Goal: Task Accomplishment & Management: Use online tool/utility

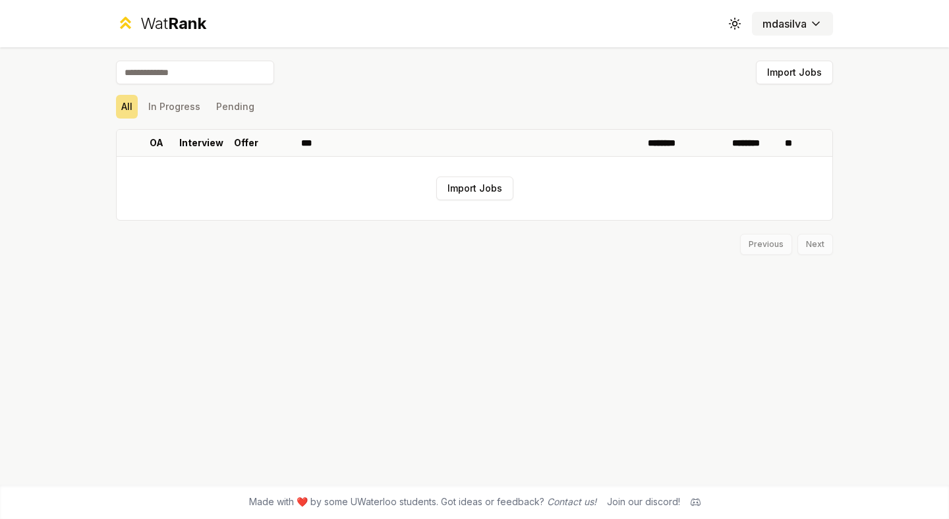
click at [783, 20] on html "Wat Rank Toggle theme mdasilva Import Jobs All In Progress Pending OA Interview…" at bounding box center [474, 259] width 949 height 519
click at [664, 50] on html "Wat Rank Toggle theme mdasilva Import Jobs All In Progress Pending OA Interview…" at bounding box center [474, 259] width 949 height 519
click at [731, 23] on icon at bounding box center [734, 23] width 13 height 13
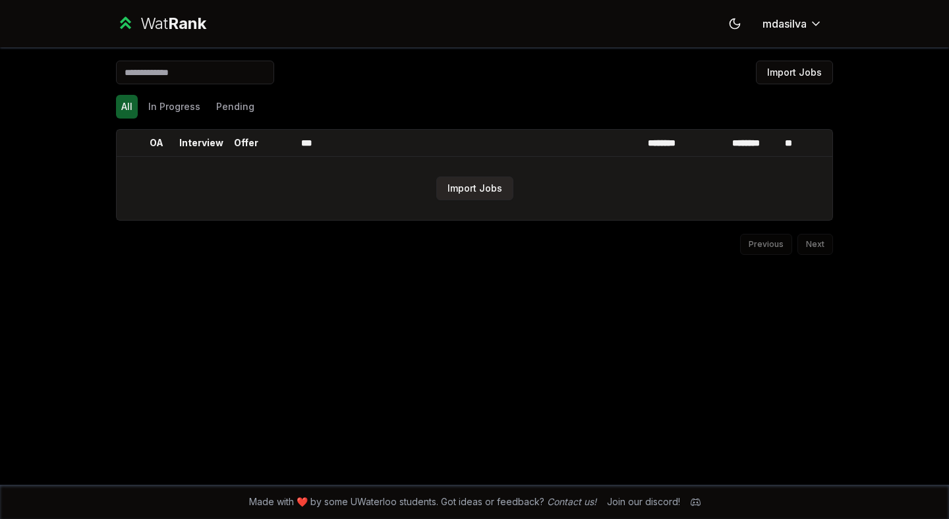
click at [446, 196] on button "Import Jobs" at bounding box center [474, 189] width 77 height 24
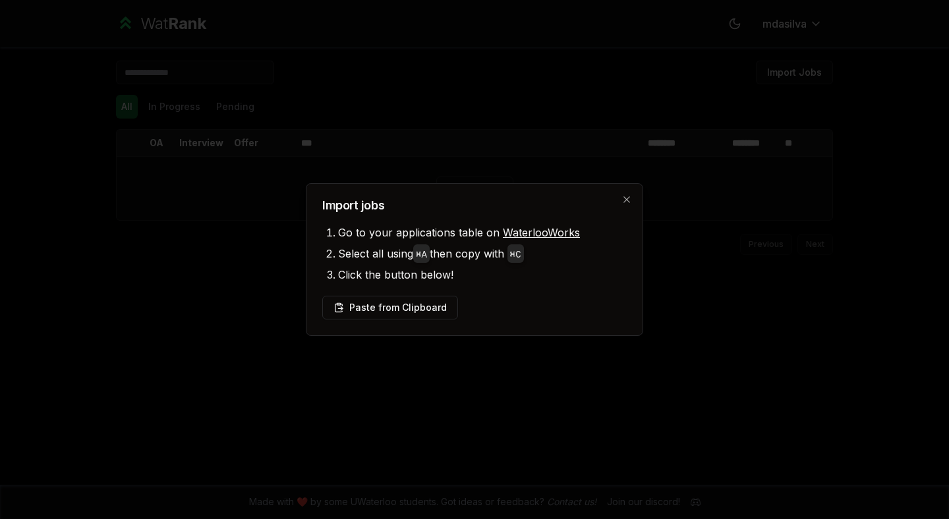
click at [513, 228] on link "WaterlooWorks" at bounding box center [541, 232] width 77 height 13
click at [432, 306] on button "Paste from Clipboard" at bounding box center [390, 308] width 136 height 24
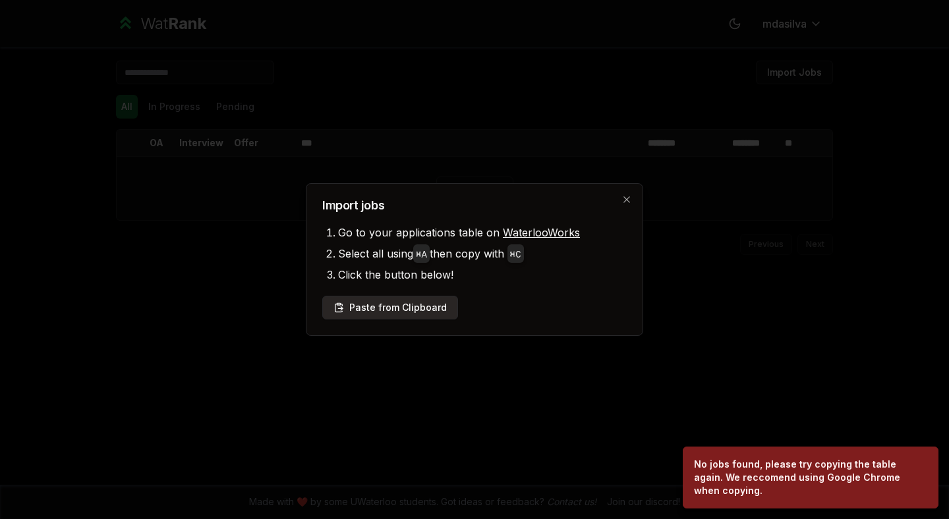
click at [421, 318] on button "Paste from Clipboard" at bounding box center [390, 308] width 136 height 24
click at [421, 312] on button "Paste from Clipboard" at bounding box center [390, 308] width 136 height 24
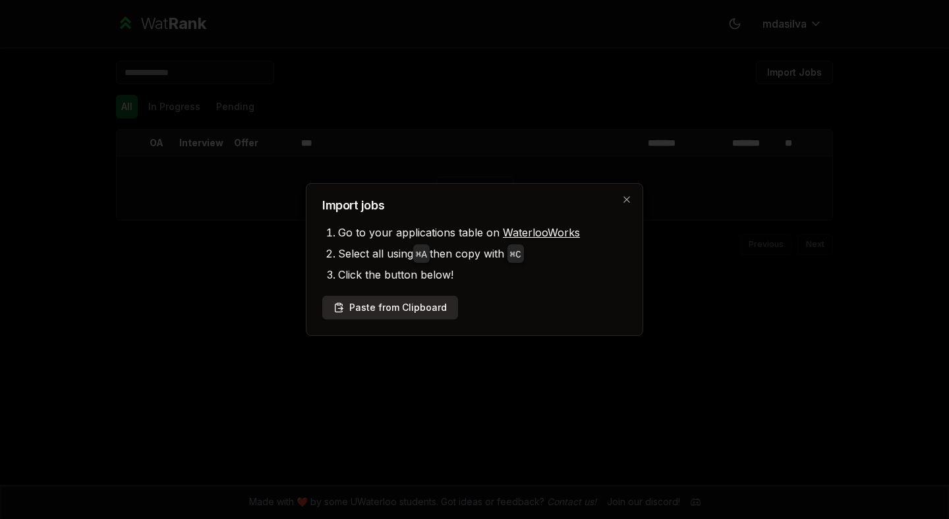
click at [414, 296] on button "Paste from Clipboard" at bounding box center [390, 308] width 136 height 24
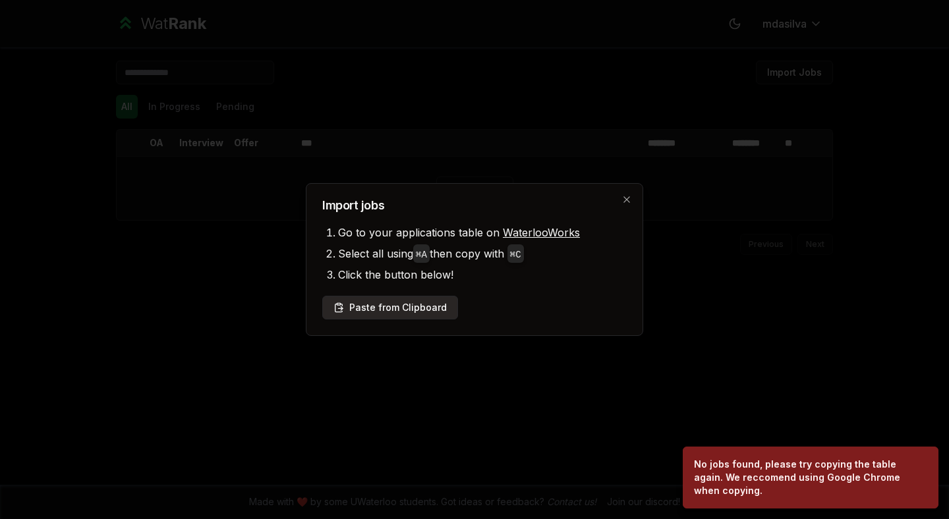
click at [395, 309] on button "Paste from Clipboard" at bounding box center [390, 308] width 136 height 24
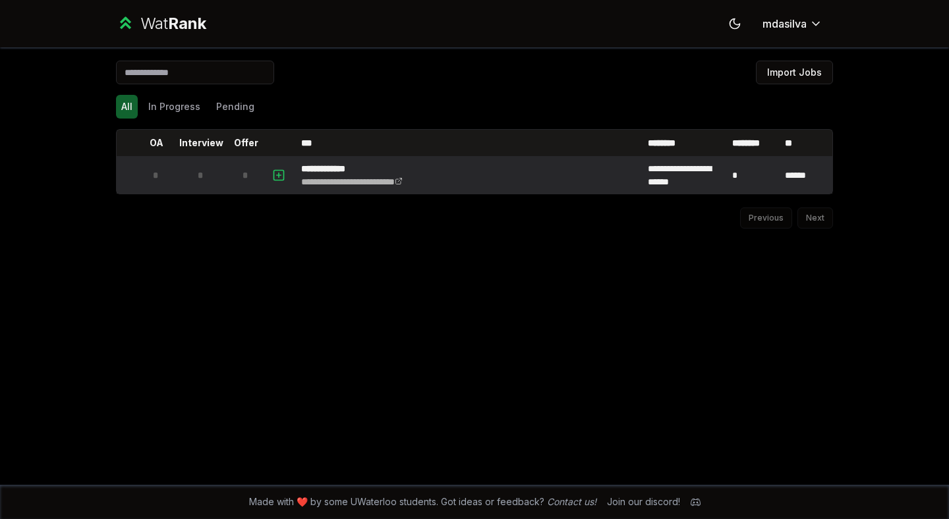
click at [206, 163] on div "*" at bounding box center [201, 175] width 26 height 26
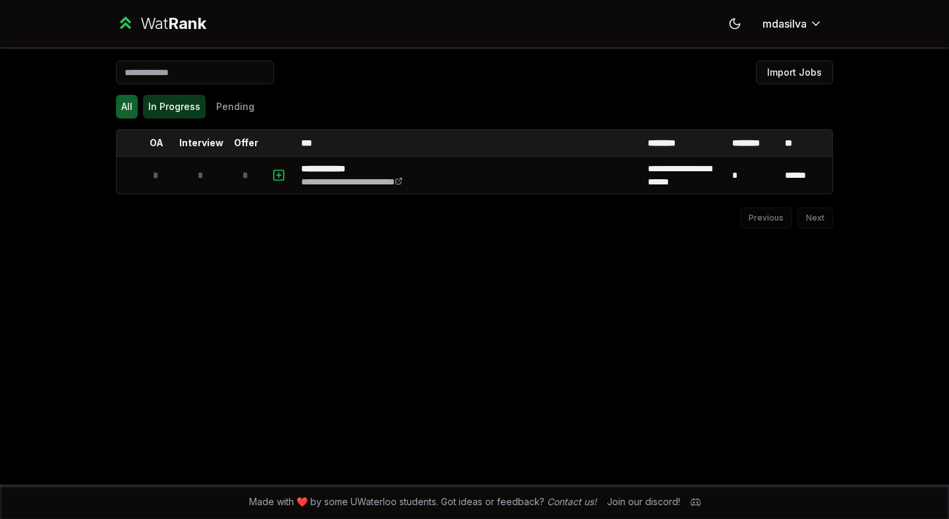
click at [187, 113] on button "In Progress" at bounding box center [174, 107] width 63 height 24
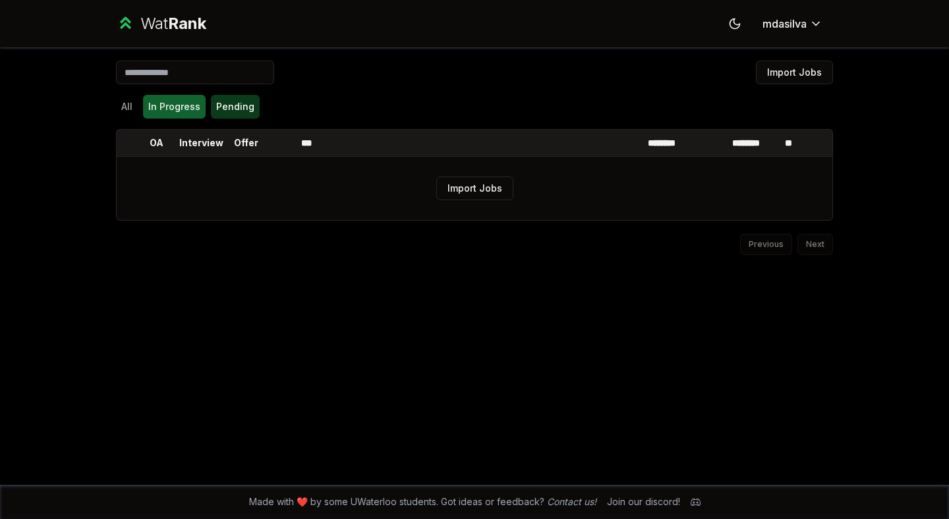
click at [231, 113] on button "Pending" at bounding box center [235, 107] width 49 height 24
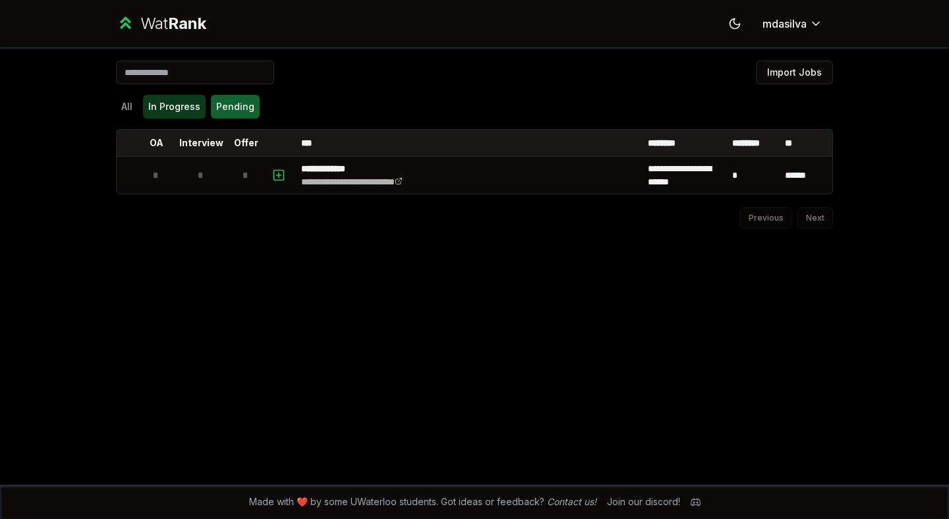
click at [179, 115] on button "In Progress" at bounding box center [174, 107] width 63 height 24
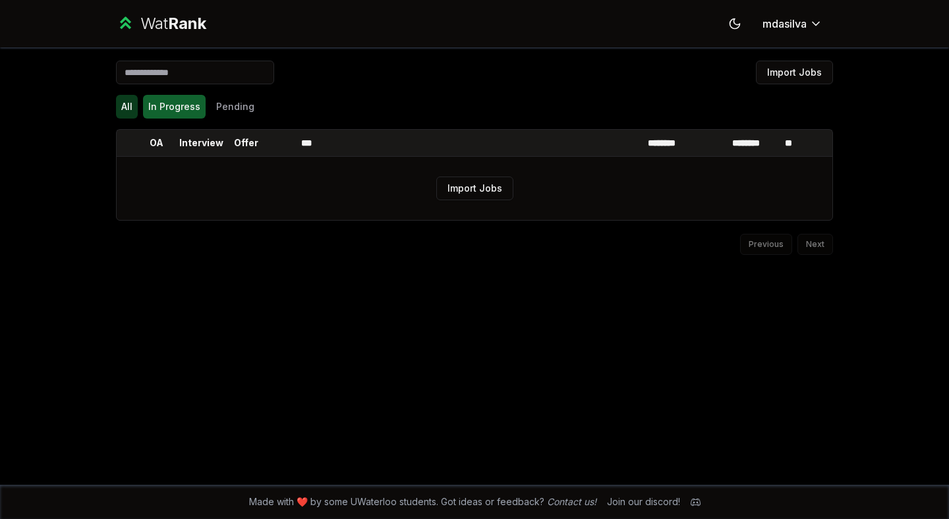
click at [131, 114] on button "All" at bounding box center [127, 107] width 22 height 24
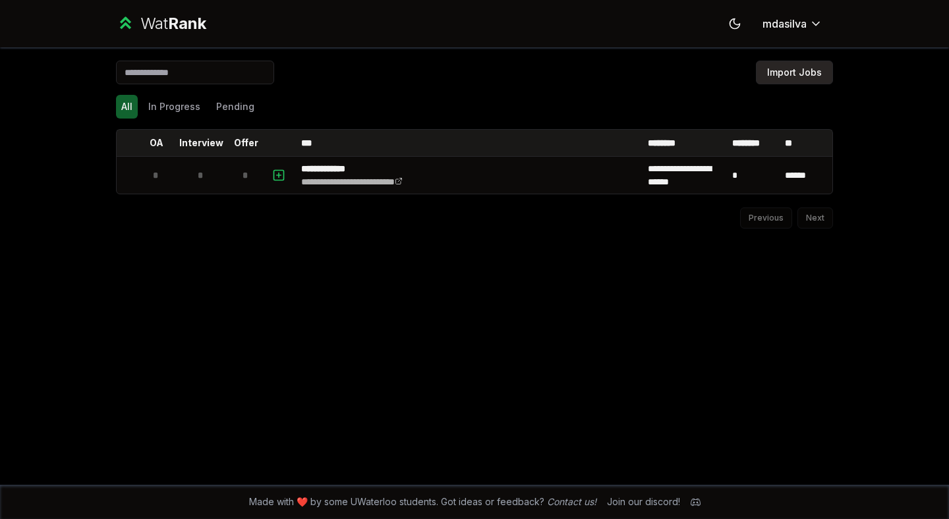
click at [766, 70] on button "Import Jobs" at bounding box center [794, 73] width 77 height 24
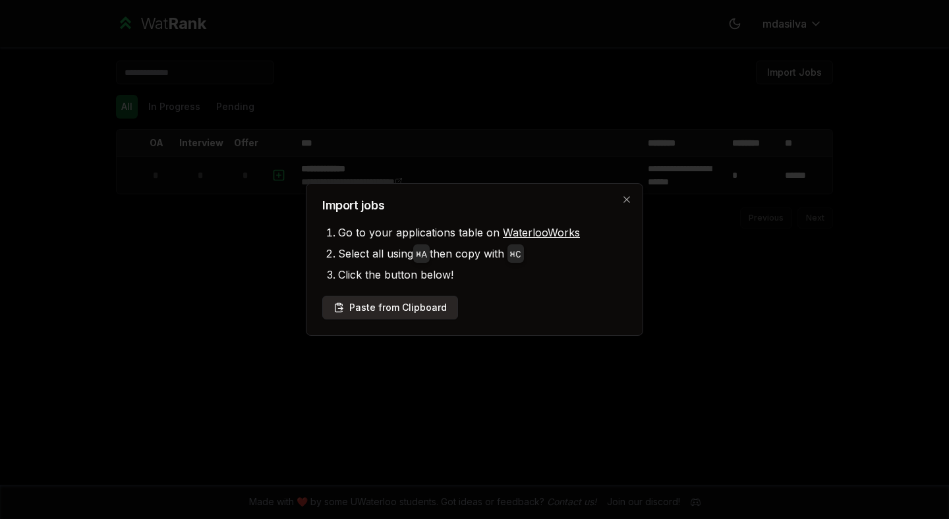
click at [393, 310] on button "Paste from Clipboard" at bounding box center [390, 308] width 136 height 24
click at [385, 306] on button "Paste from Clipboard" at bounding box center [390, 308] width 136 height 24
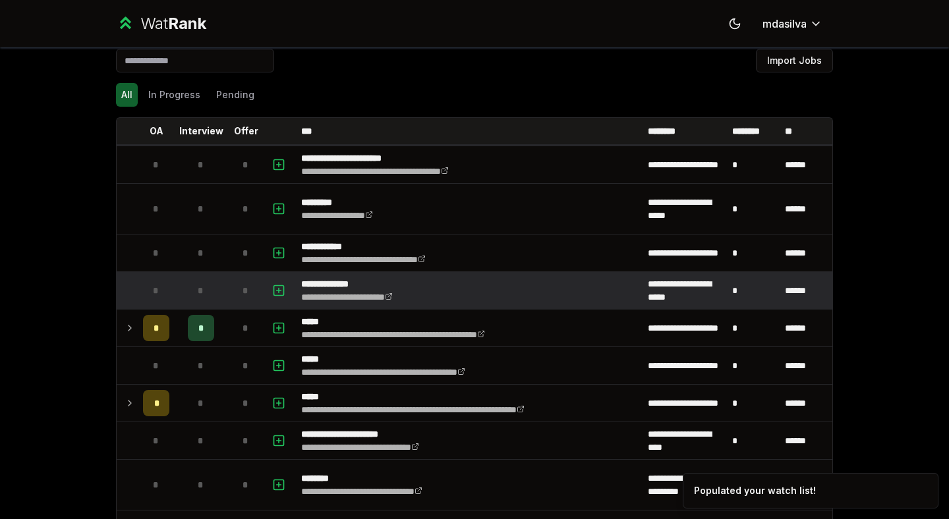
scroll to position [14, 0]
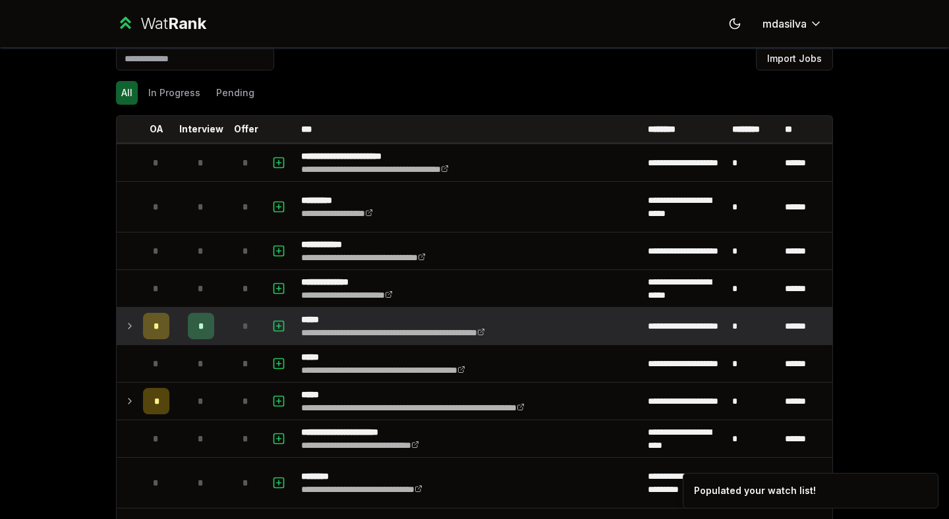
click at [129, 326] on icon at bounding box center [130, 326] width 11 height 16
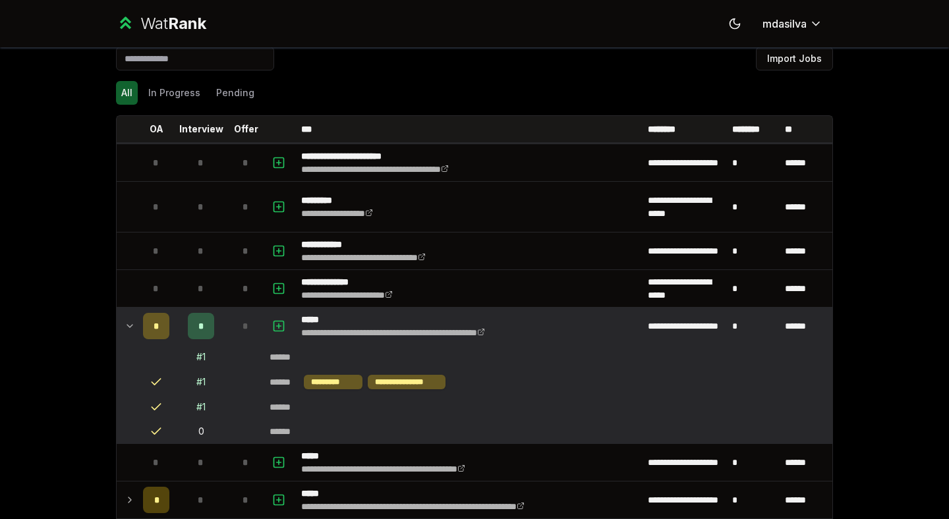
click at [129, 326] on icon at bounding box center [130, 326] width 11 height 16
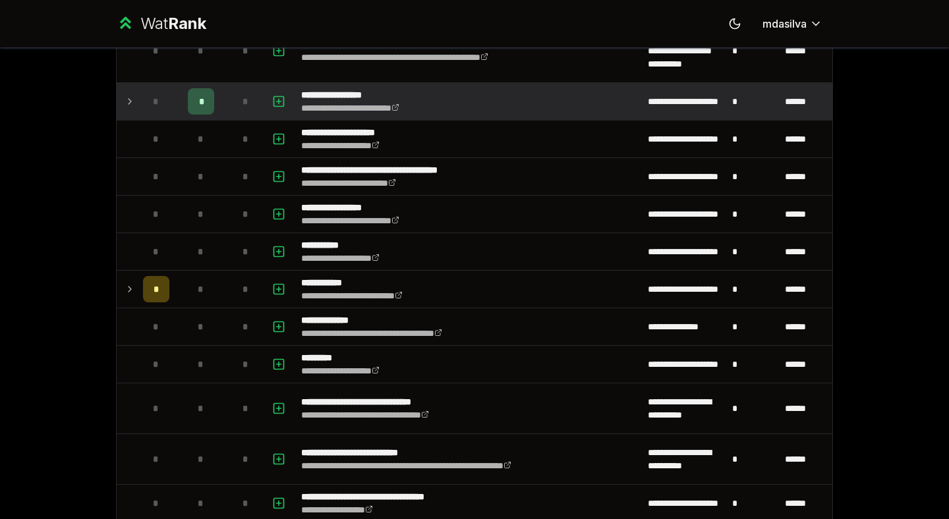
scroll to position [732, 0]
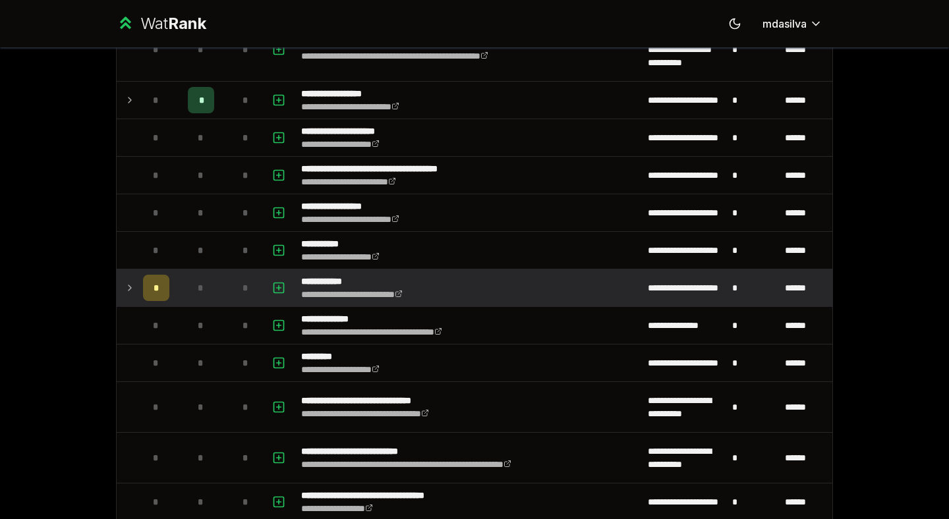
click at [127, 289] on icon at bounding box center [130, 288] width 11 height 16
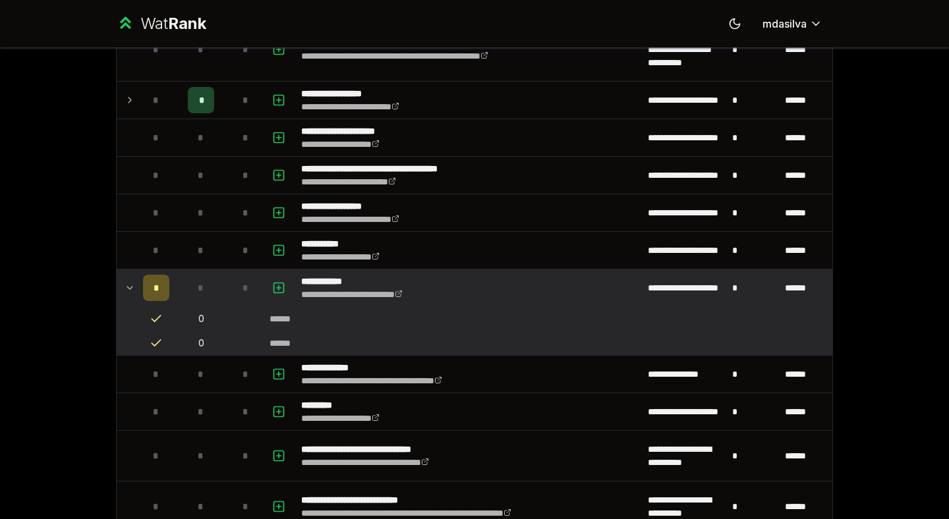
click at [127, 289] on icon at bounding box center [130, 288] width 11 height 16
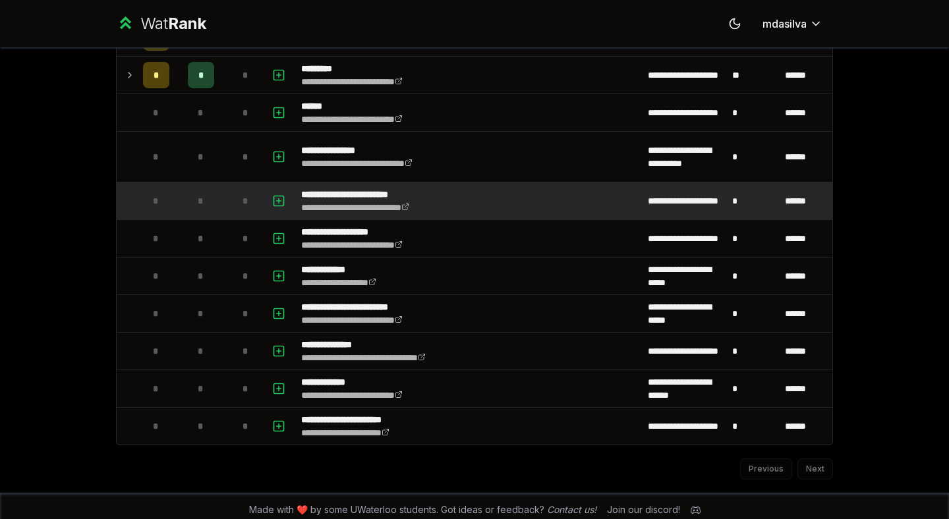
scroll to position [1569, 0]
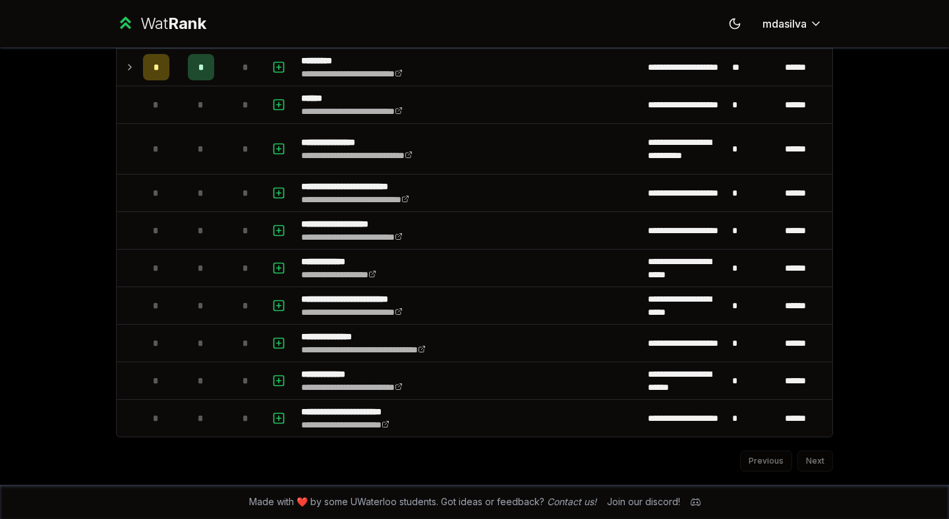
click at [817, 460] on div "Previous Next" at bounding box center [474, 455] width 717 height 34
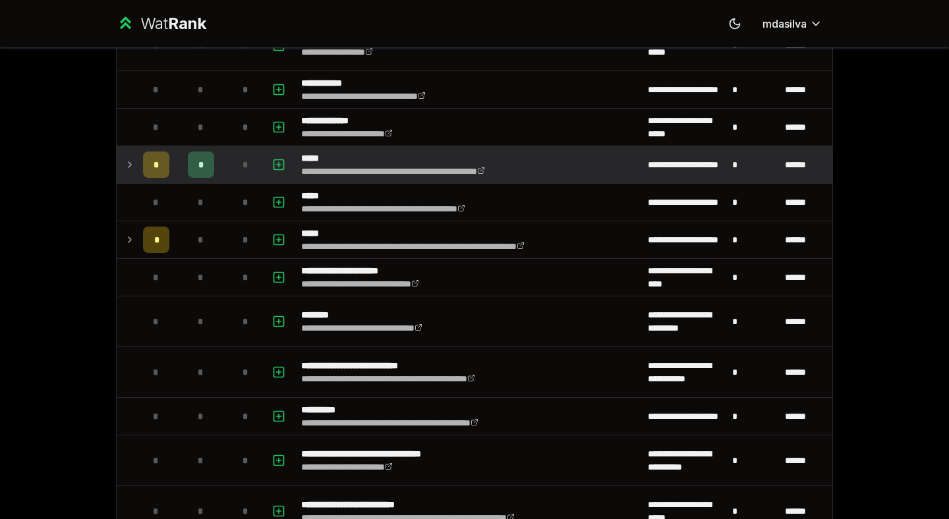
scroll to position [0, 0]
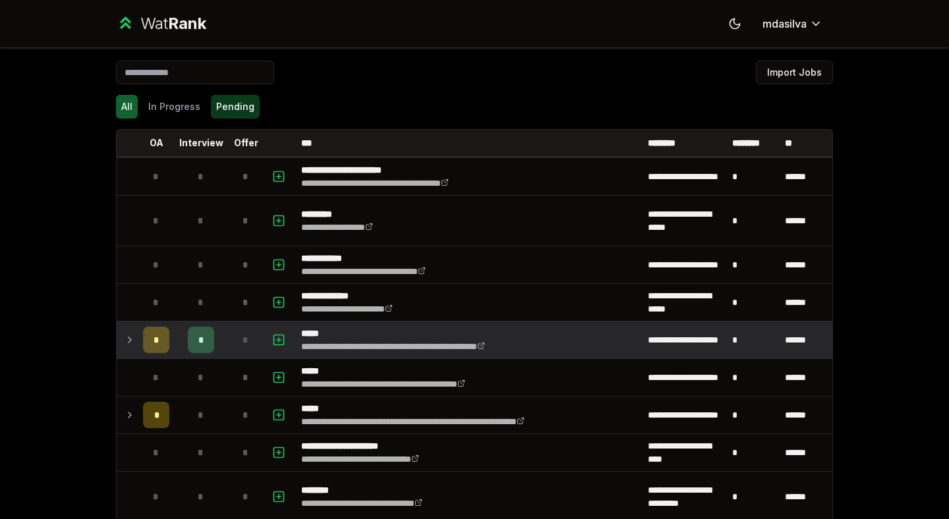
click at [228, 101] on button "Pending" at bounding box center [235, 107] width 49 height 24
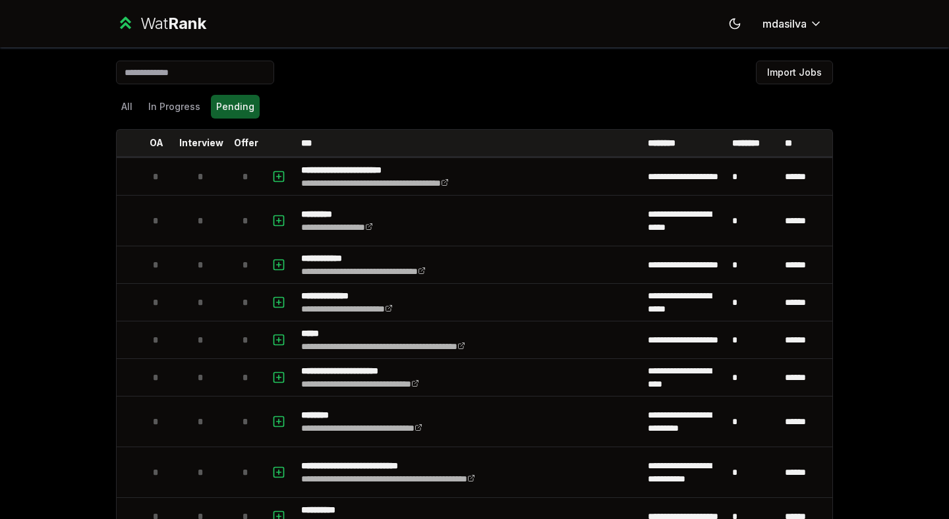
click at [159, 119] on div "All In Progress Pending" at bounding box center [474, 107] width 717 height 34
click at [167, 109] on button "In Progress" at bounding box center [174, 107] width 63 height 24
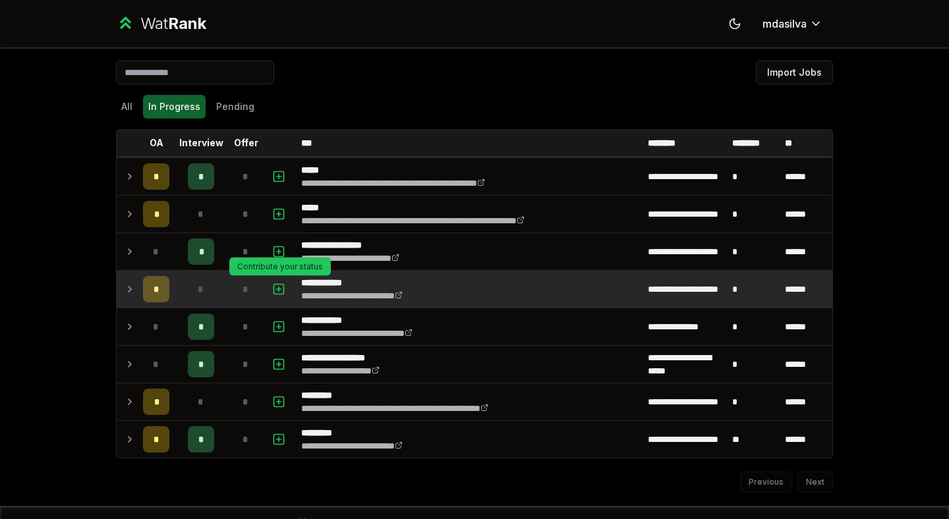
click at [279, 285] on icon "button" at bounding box center [278, 289] width 13 height 16
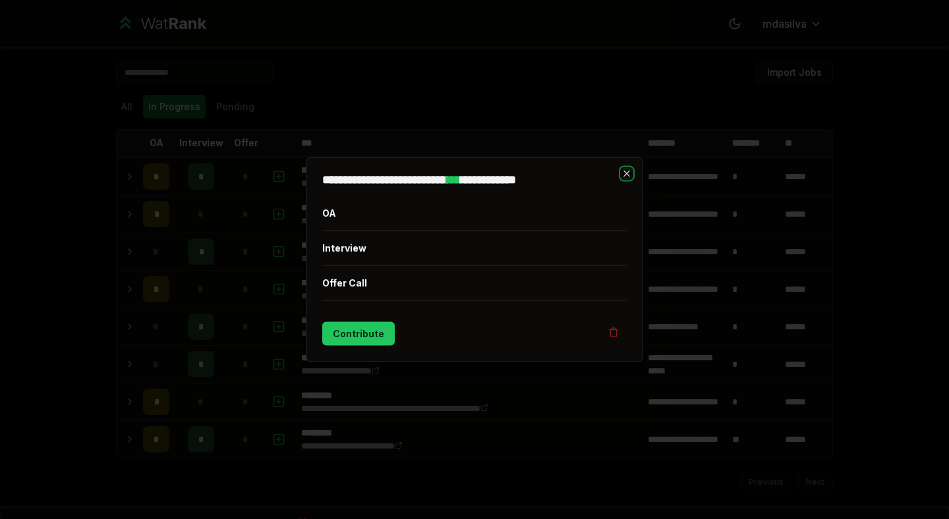
click at [627, 171] on icon "button" at bounding box center [626, 174] width 11 height 11
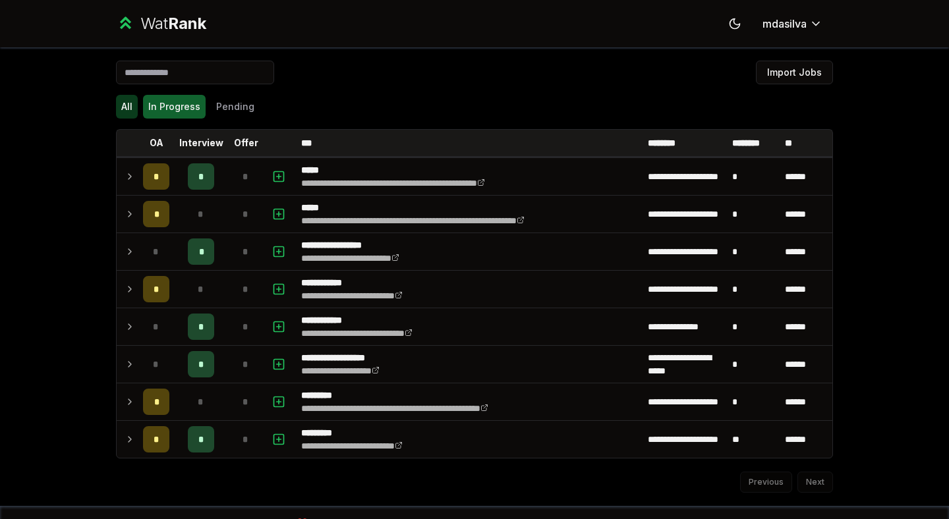
click at [120, 98] on button "All" at bounding box center [127, 107] width 22 height 24
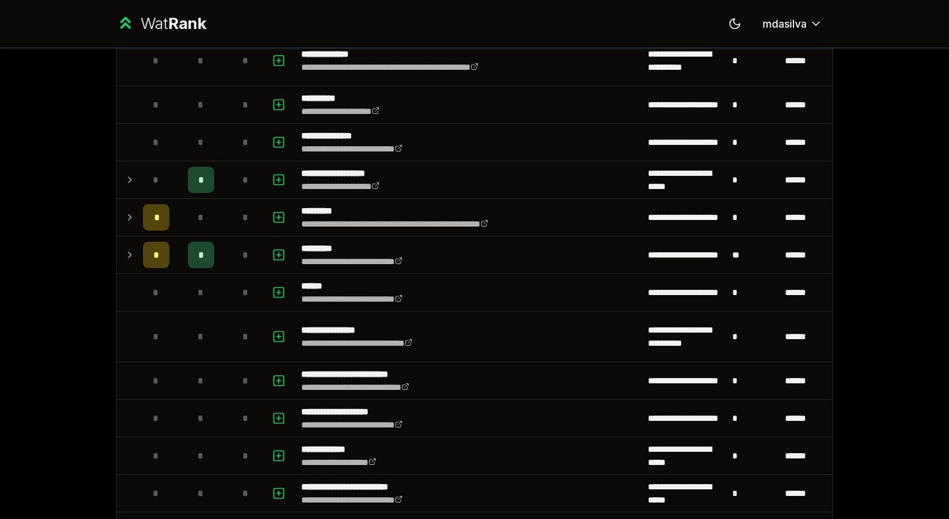
scroll to position [1257, 0]
